Goal: Task Accomplishment & Management: Manage account settings

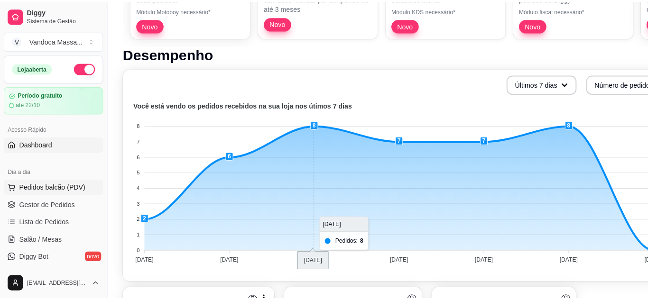
scroll to position [190, 0]
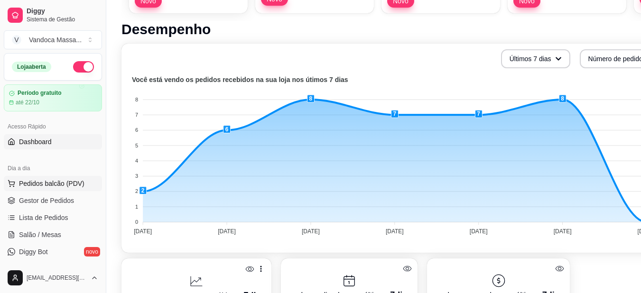
click at [65, 180] on span "Pedidos balcão (PDV)" at bounding box center [51, 183] width 65 height 9
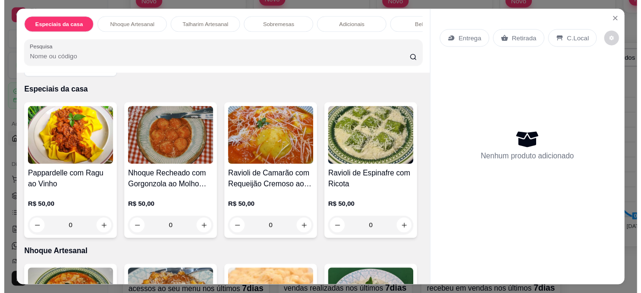
scroll to position [47, 0]
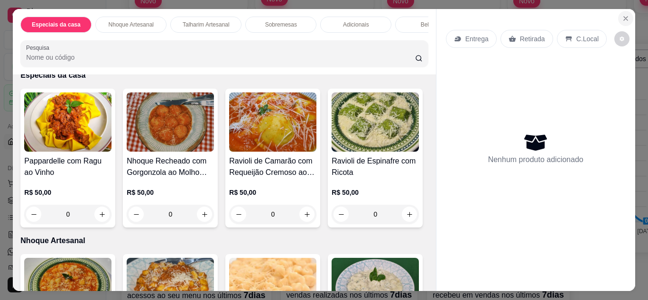
click at [622, 15] on icon "Close" at bounding box center [626, 19] width 8 height 8
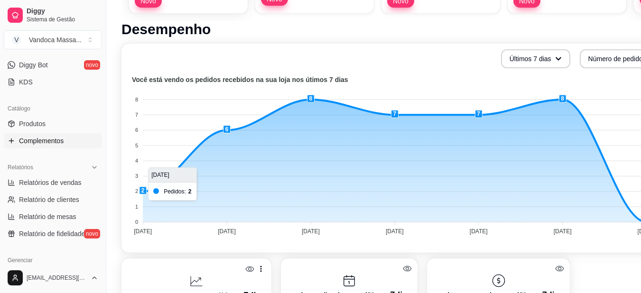
scroll to position [190, 0]
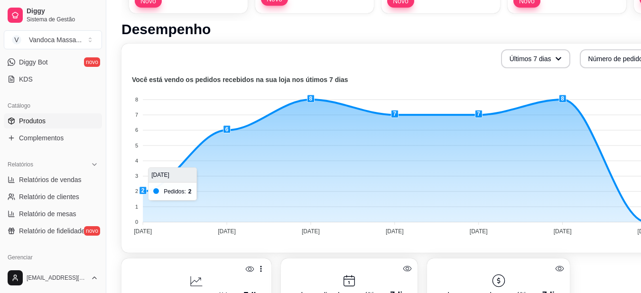
click at [51, 120] on link "Produtos" at bounding box center [53, 120] width 98 height 15
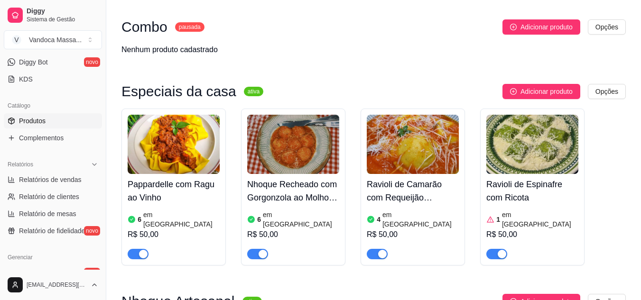
scroll to position [95, 0]
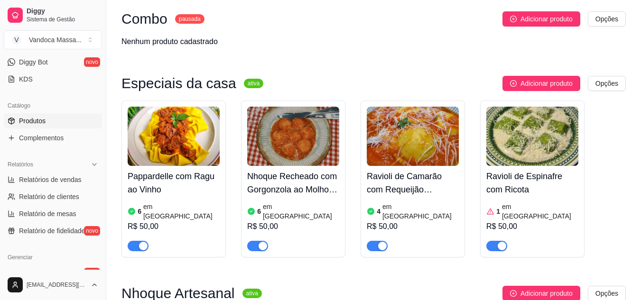
click at [197, 158] on img at bounding box center [174, 136] width 92 height 59
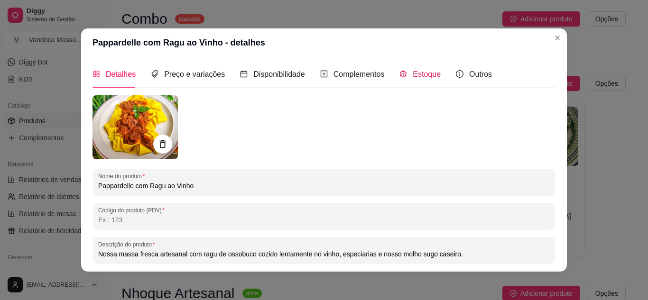
click at [404, 75] on div "Estoque" at bounding box center [420, 74] width 41 height 12
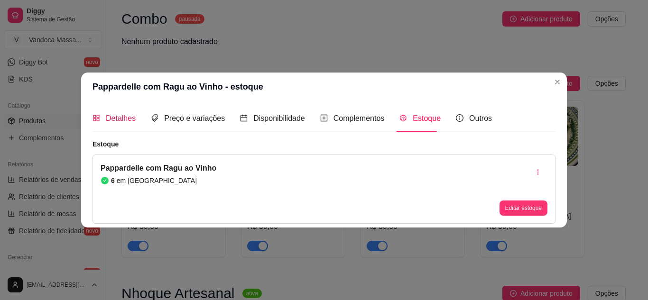
click at [125, 117] on span "Detalhes" at bounding box center [121, 118] width 30 height 8
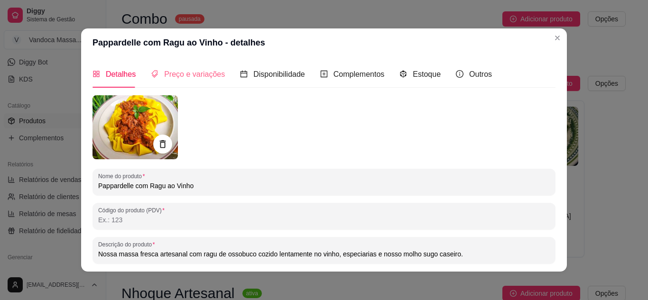
click at [210, 81] on div "Preço e variações" at bounding box center [188, 74] width 74 height 27
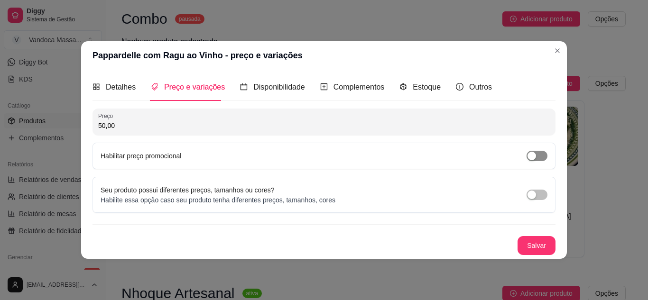
click at [541, 157] on span "button" at bounding box center [537, 156] width 21 height 10
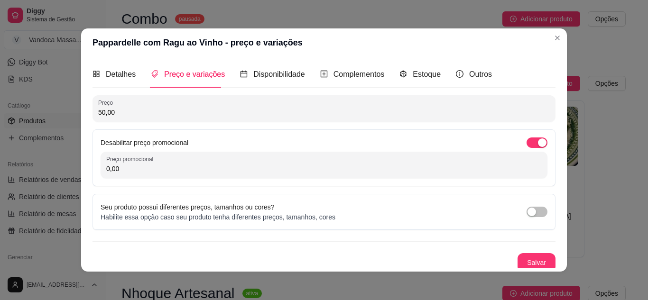
click at [243, 167] on input "0,00" at bounding box center [324, 168] width 436 height 9
type input "40,00"
click at [530, 261] on button "Salvar" at bounding box center [536, 263] width 37 height 19
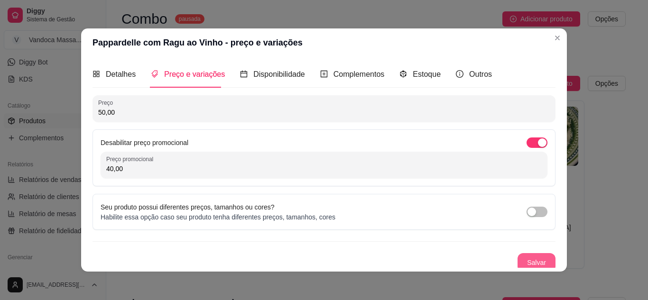
click at [536, 256] on button "Salvar" at bounding box center [537, 262] width 38 height 19
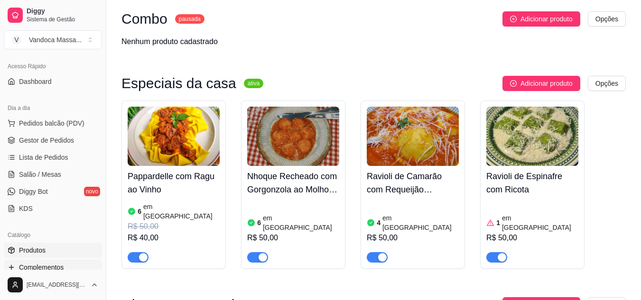
scroll to position [0, 0]
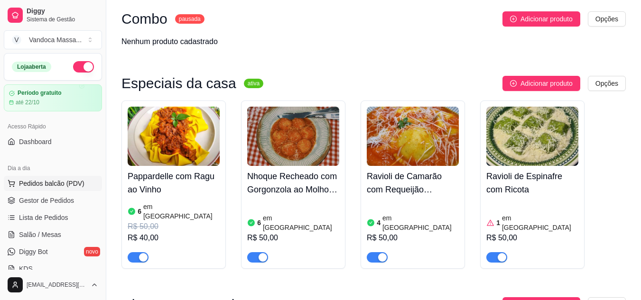
click at [43, 180] on span "Pedidos balcão (PDV)" at bounding box center [51, 183] width 65 height 9
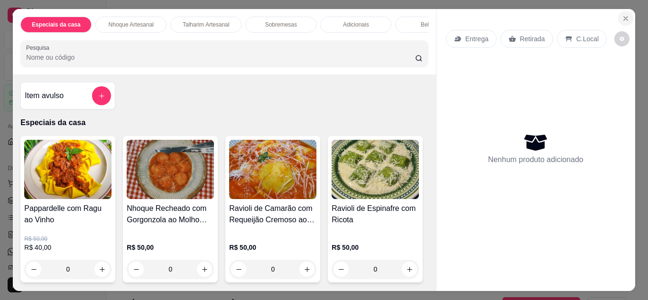
click at [622, 15] on icon "Close" at bounding box center [626, 19] width 8 height 8
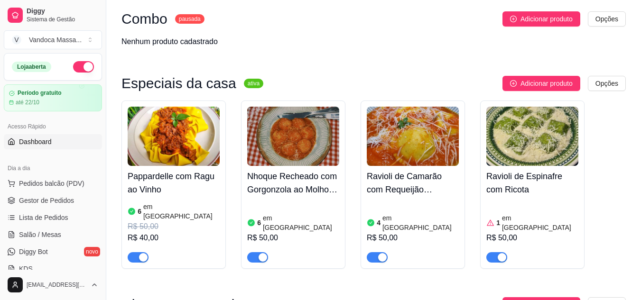
click at [50, 143] on span "Dashboard" at bounding box center [35, 141] width 33 height 9
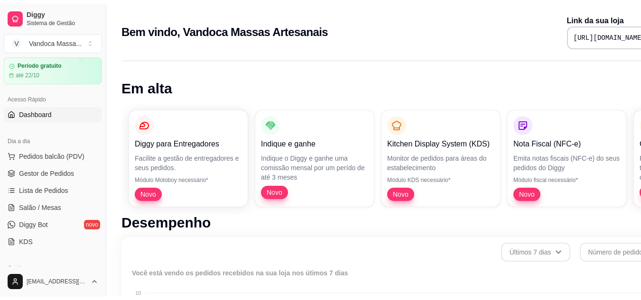
scroll to position [47, 0]
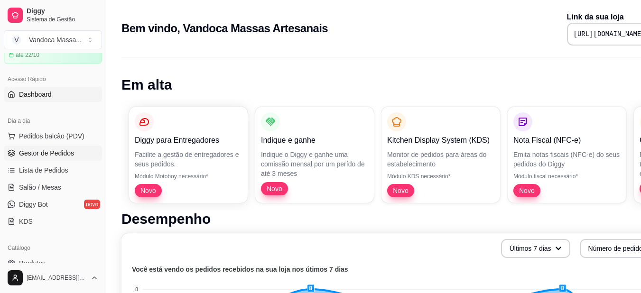
click at [54, 156] on span "Gestor de Pedidos" at bounding box center [46, 153] width 55 height 9
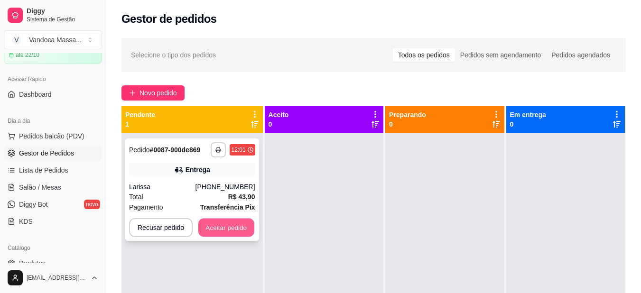
click at [221, 224] on button "Aceitar pedido" at bounding box center [226, 228] width 56 height 19
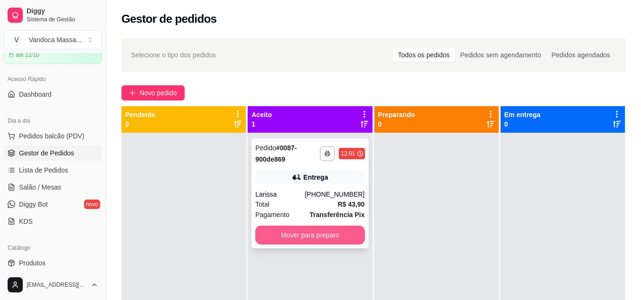
click at [341, 238] on button "Mover para preparo" at bounding box center [309, 235] width 109 height 19
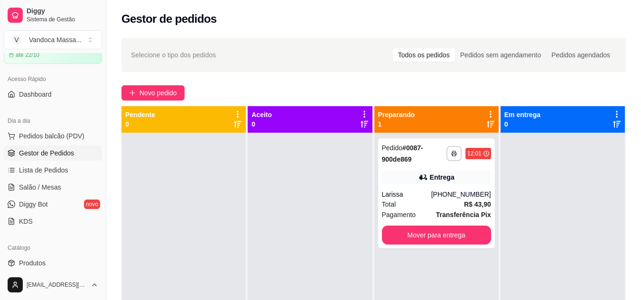
click at [132, 49] on div "Selecione o tipo dos pedidos Todos os pedidos Pedidos sem agendamento Pedidos a…" at bounding box center [373, 54] width 485 height 15
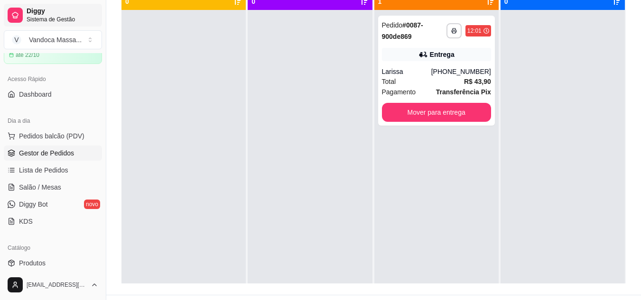
scroll to position [145, 0]
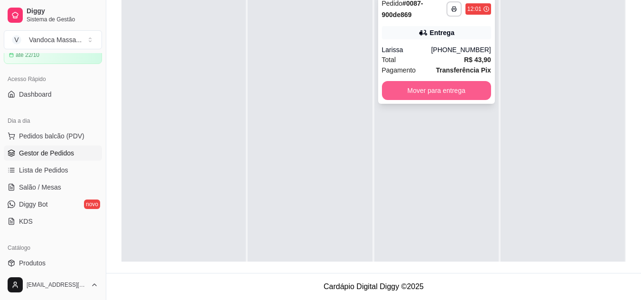
click at [408, 96] on button "Mover para entrega" at bounding box center [436, 90] width 109 height 19
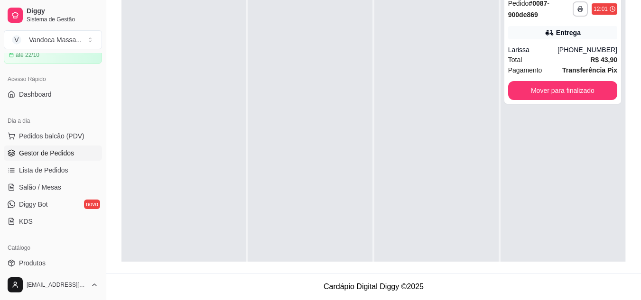
click at [407, 96] on div at bounding box center [436, 138] width 124 height 300
